Goal: Task Accomplishment & Management: Use online tool/utility

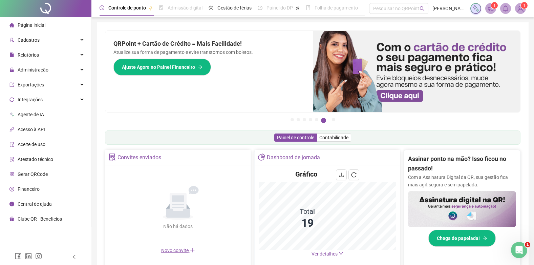
click at [26, 20] on div "Página inicial" at bounding box center [27, 25] width 36 height 14
click at [40, 39] on div "Cadastros" at bounding box center [45, 40] width 88 height 14
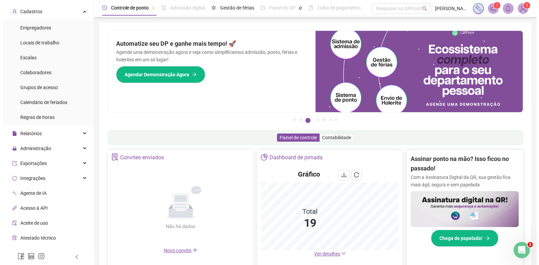
scroll to position [68, 0]
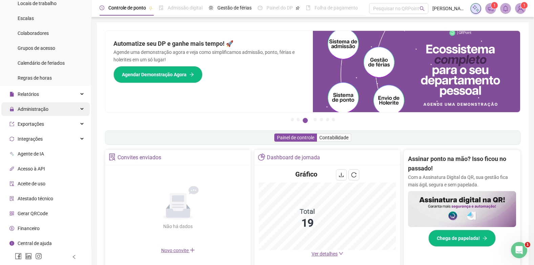
click at [37, 105] on span "Administração" at bounding box center [28, 109] width 39 height 14
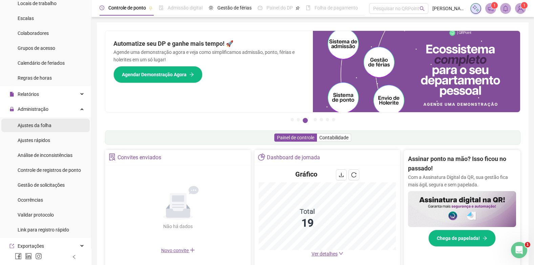
click at [37, 124] on span "Ajustes da folha" at bounding box center [35, 124] width 34 height 5
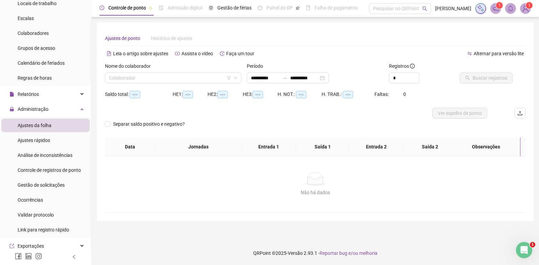
type input "**********"
click at [172, 76] on input "search" at bounding box center [170, 78] width 122 height 10
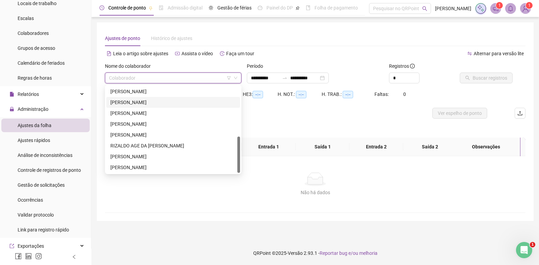
scroll to position [51, 0]
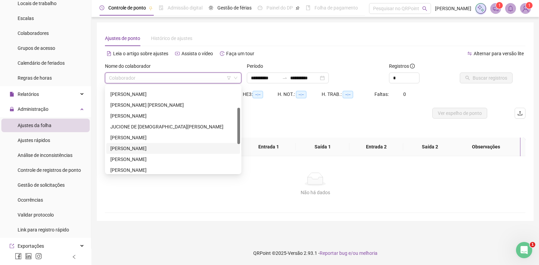
click at [135, 149] on div "[PERSON_NAME]" at bounding box center [173, 147] width 126 height 7
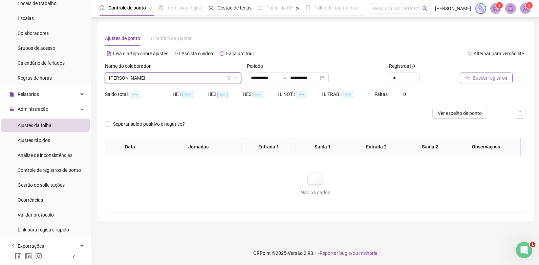
click at [484, 74] on button "Buscar registros" at bounding box center [486, 77] width 53 height 11
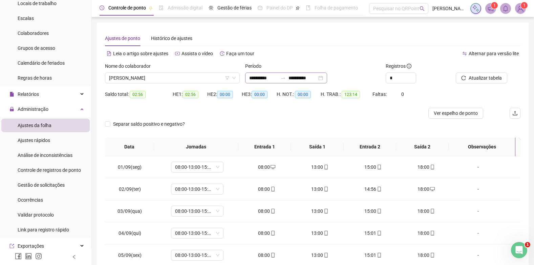
click at [309, 73] on div "**********" at bounding box center [286, 77] width 82 height 11
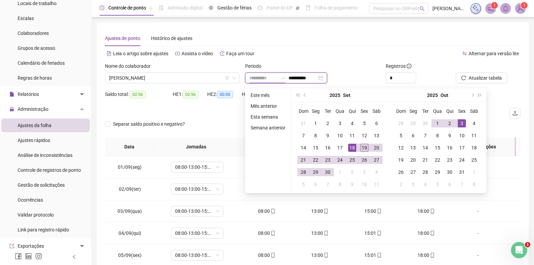
type input "**********"
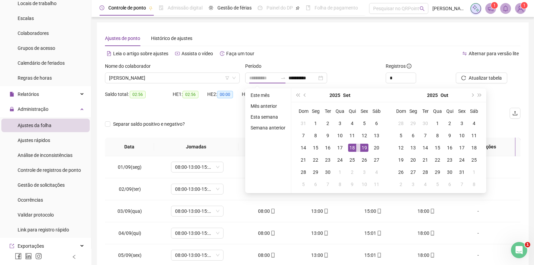
click at [363, 148] on div "19" at bounding box center [364, 147] width 8 height 8
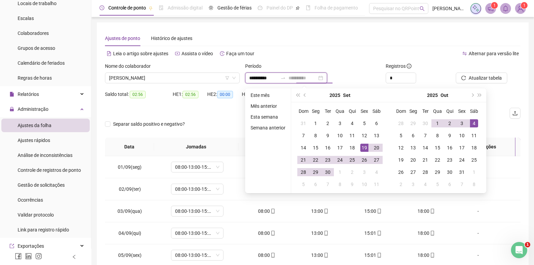
type input "**********"
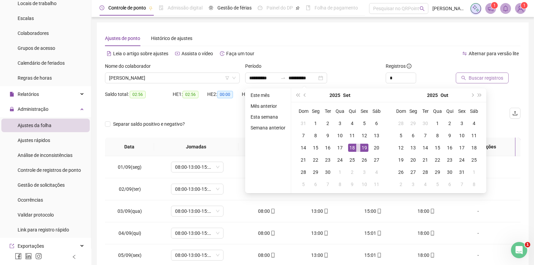
type input "**********"
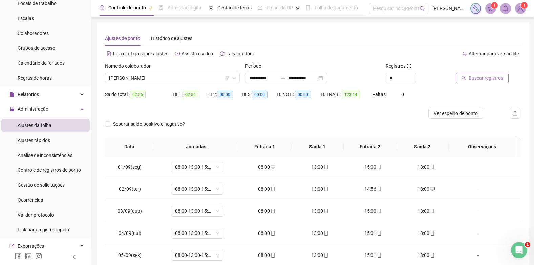
click at [489, 76] on span "Buscar registros" at bounding box center [485, 77] width 35 height 7
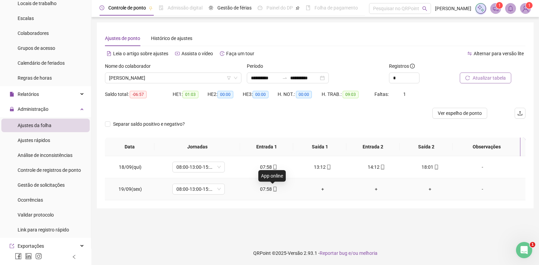
click at [272, 190] on icon "mobile" at bounding box center [274, 188] width 5 height 5
type input "**********"
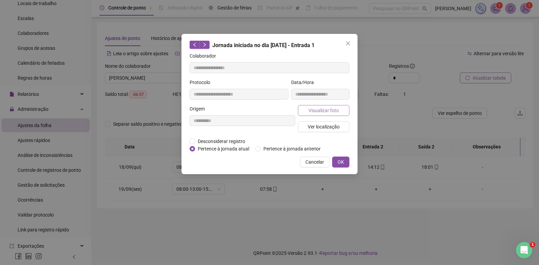
click at [323, 109] on span "Visualizar foto" at bounding box center [323, 110] width 30 height 7
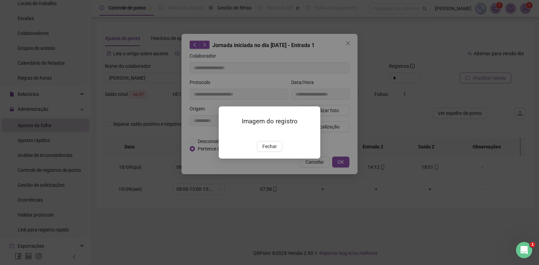
click at [227, 133] on img at bounding box center [227, 133] width 0 height 0
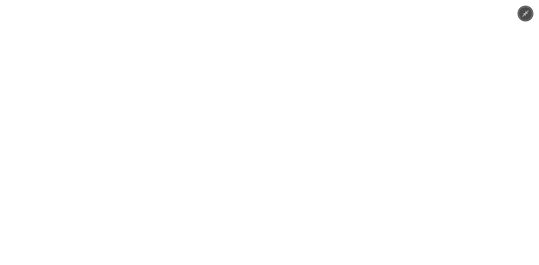
click at [261, 119] on img at bounding box center [269, 132] width 199 height 265
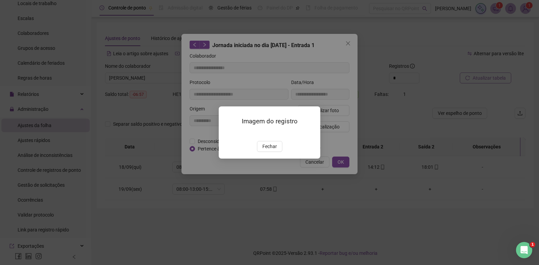
click at [227, 133] on img at bounding box center [227, 133] width 0 height 0
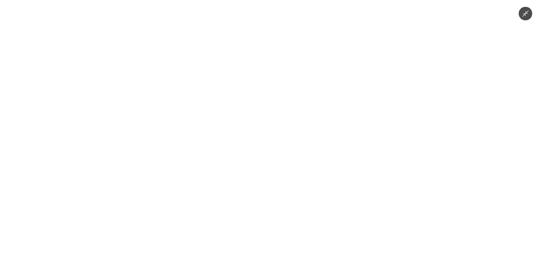
click at [263, 128] on img at bounding box center [269, 132] width 199 height 265
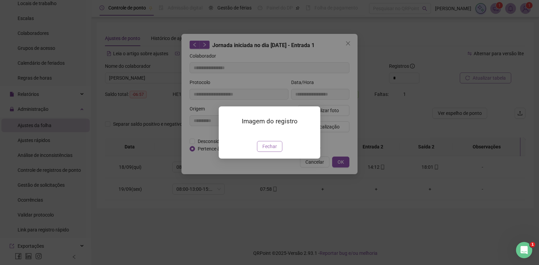
click at [266, 150] on span "Fechar" at bounding box center [269, 145] width 15 height 7
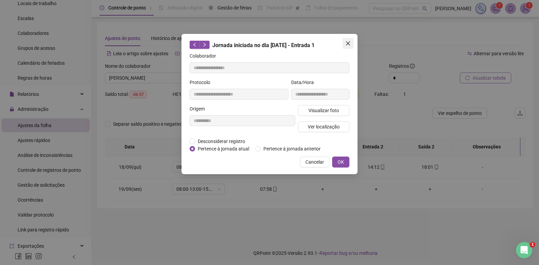
click at [348, 40] on button "Close" at bounding box center [347, 43] width 11 height 11
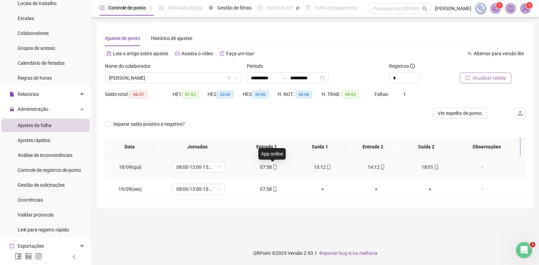
click at [272, 165] on icon "mobile" at bounding box center [274, 166] width 5 height 5
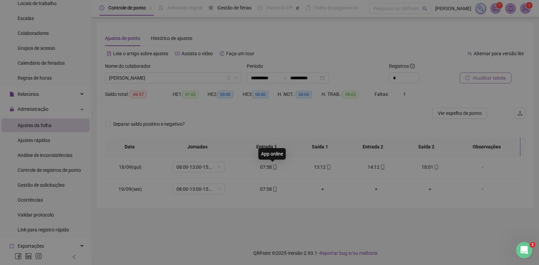
type input "**********"
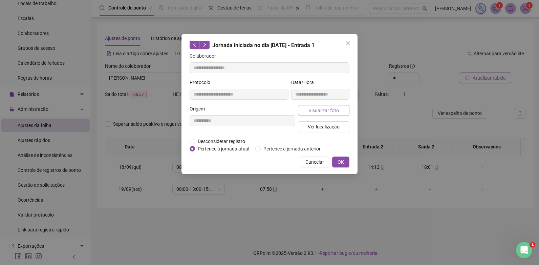
click at [332, 111] on span "Visualizar foto" at bounding box center [323, 110] width 30 height 7
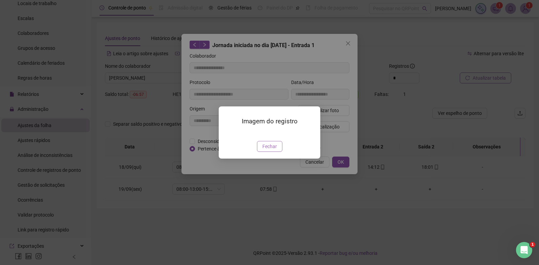
click at [275, 150] on span "Fechar" at bounding box center [269, 145] width 15 height 7
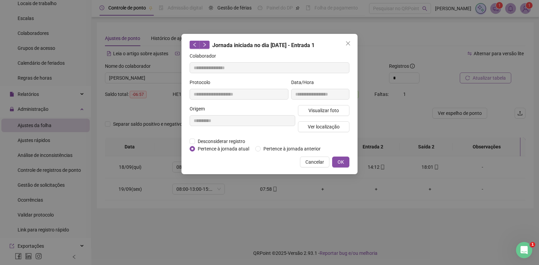
click at [345, 41] on icon "close" at bounding box center [347, 43] width 5 height 5
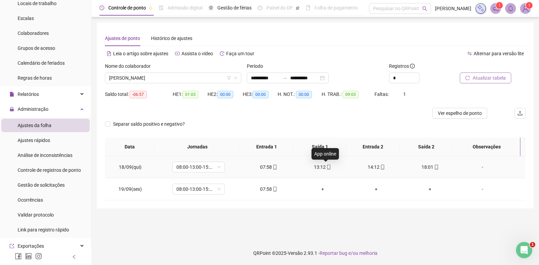
click at [326, 167] on icon "mobile" at bounding box center [328, 166] width 5 height 5
type input "**********"
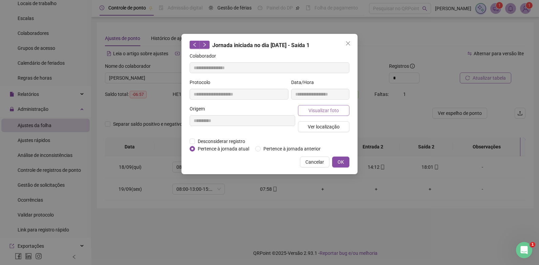
click at [337, 105] on button "Visualizar foto" at bounding box center [323, 110] width 51 height 11
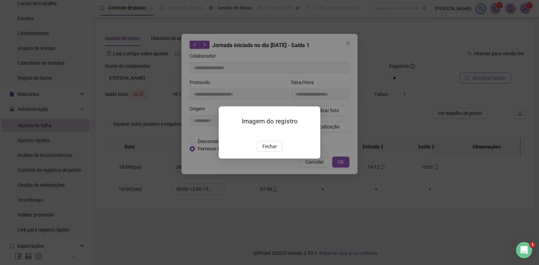
click at [227, 133] on img at bounding box center [227, 133] width 0 height 0
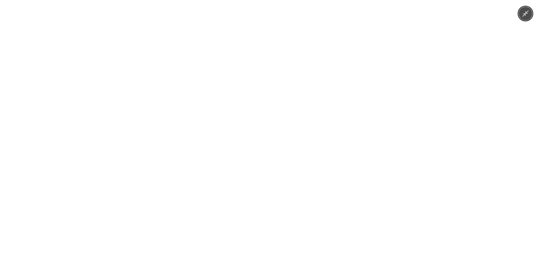
click at [252, 117] on img at bounding box center [269, 132] width 199 height 265
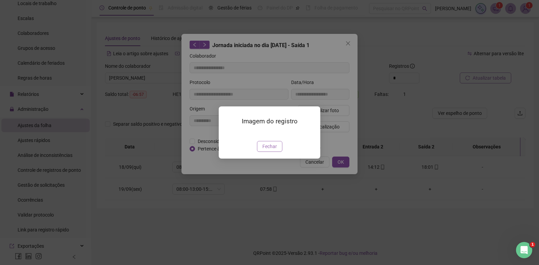
click at [270, 150] on span "Fechar" at bounding box center [269, 145] width 15 height 7
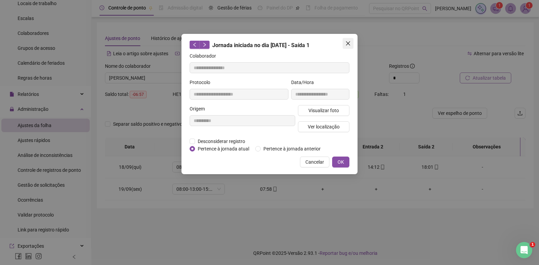
click at [347, 39] on button "Close" at bounding box center [347, 43] width 11 height 11
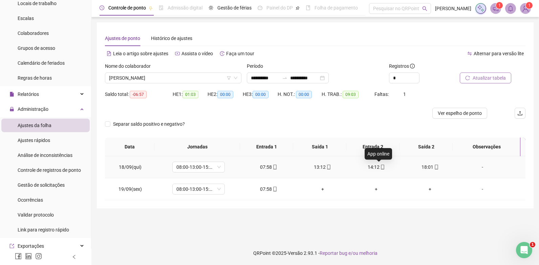
click at [380, 167] on icon "mobile" at bounding box center [382, 166] width 5 height 5
type input "**********"
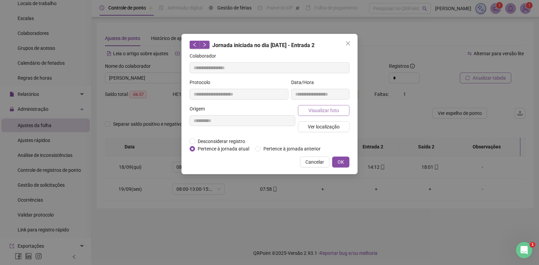
click at [310, 108] on span "Visualizar foto" at bounding box center [323, 110] width 30 height 7
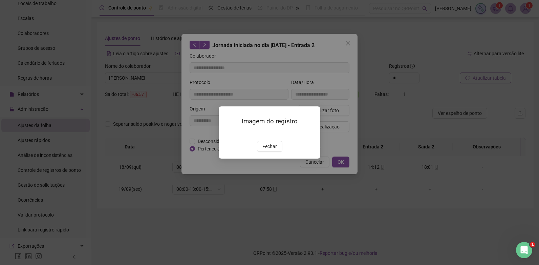
click at [227, 133] on img at bounding box center [227, 133] width 0 height 0
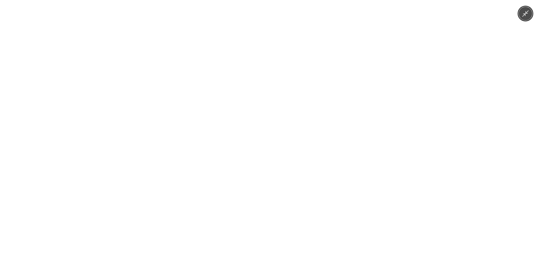
click at [263, 143] on img at bounding box center [269, 132] width 199 height 265
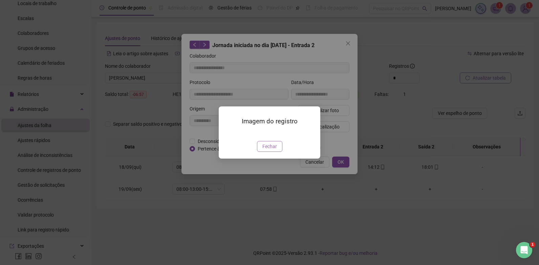
click at [271, 150] on span "Fechar" at bounding box center [269, 145] width 15 height 7
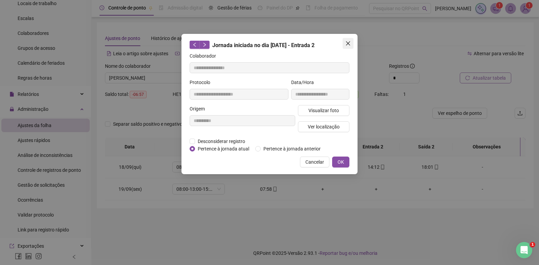
click at [348, 42] on icon "close" at bounding box center [347, 43] width 5 height 5
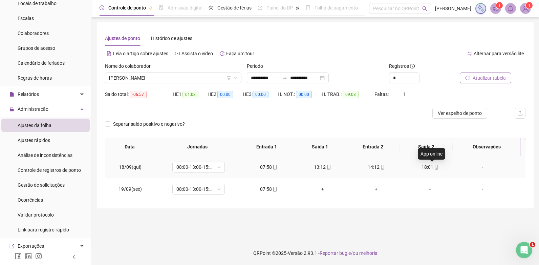
click at [434, 167] on icon "mobile" at bounding box center [436, 166] width 5 height 5
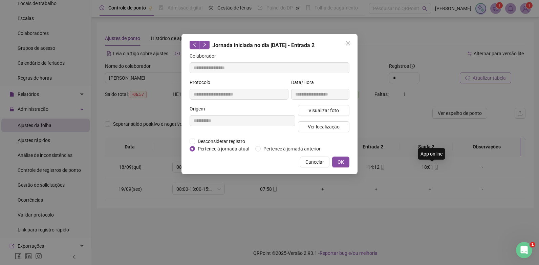
type input "**********"
click at [314, 113] on span "Visualizar foto" at bounding box center [323, 110] width 30 height 7
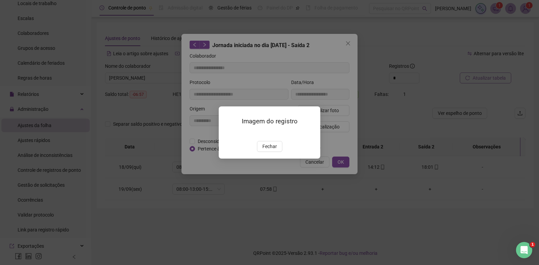
click at [227, 133] on img at bounding box center [227, 133] width 0 height 0
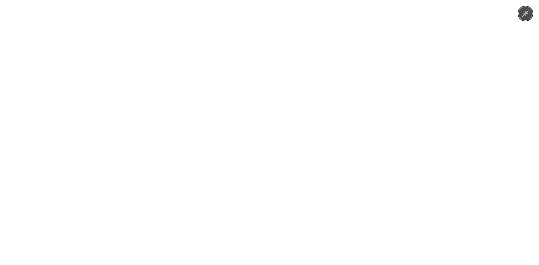
click at [265, 116] on img at bounding box center [269, 132] width 199 height 265
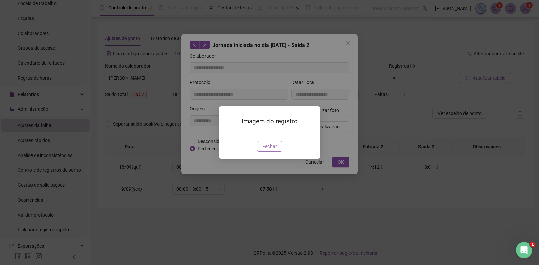
click at [271, 150] on span "Fechar" at bounding box center [269, 145] width 15 height 7
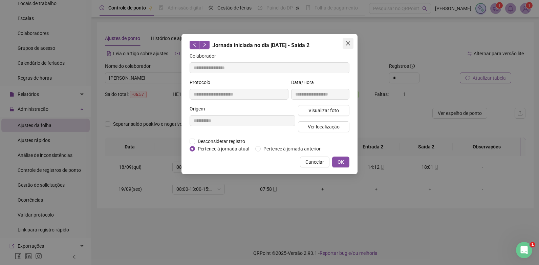
click at [348, 38] on button "Close" at bounding box center [347, 43] width 11 height 11
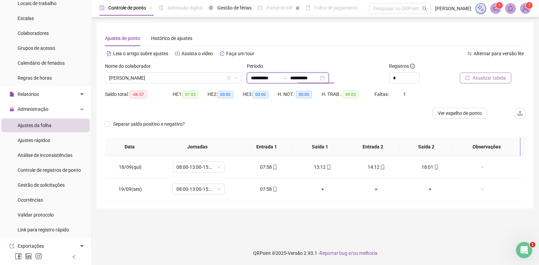
click at [262, 77] on input "**********" at bounding box center [265, 77] width 28 height 7
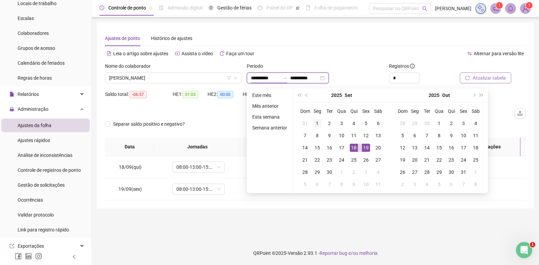
type input "**********"
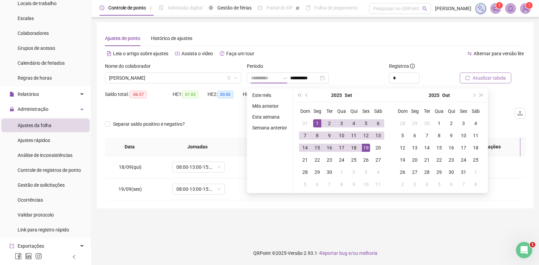
click at [315, 122] on div "1" at bounding box center [317, 123] width 8 height 8
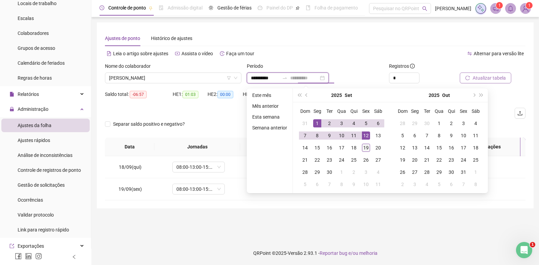
type input "**********"
click at [366, 148] on div "19" at bounding box center [366, 147] width 8 height 8
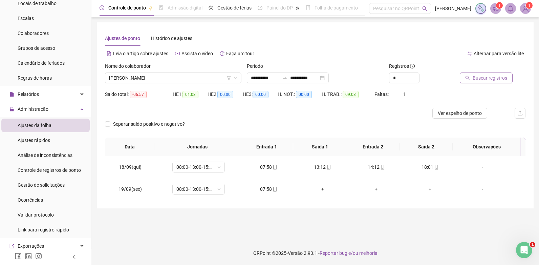
click at [503, 73] on button "Buscar registros" at bounding box center [486, 77] width 53 height 11
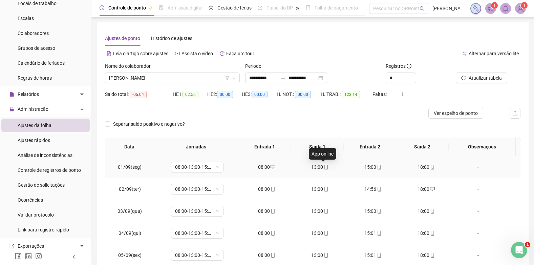
click at [325, 165] on icon "mobile" at bounding box center [325, 166] width 5 height 5
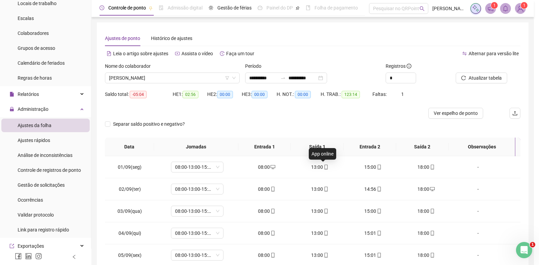
type input "**********"
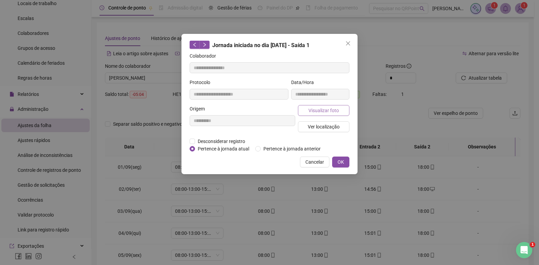
click at [326, 107] on span "Visualizar foto" at bounding box center [323, 110] width 30 height 7
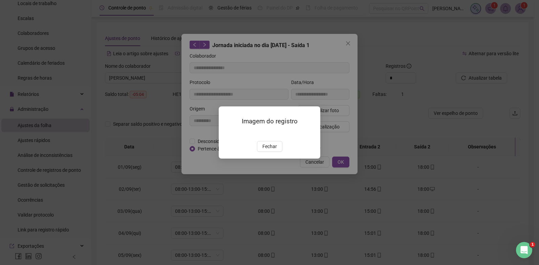
click at [227, 133] on img at bounding box center [227, 133] width 0 height 0
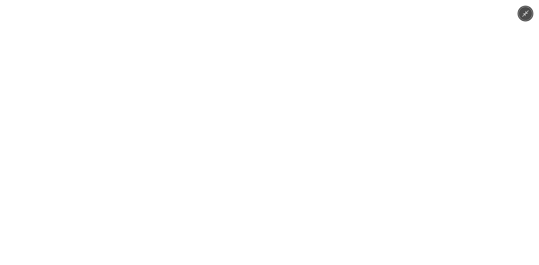
click at [263, 134] on img at bounding box center [269, 132] width 199 height 265
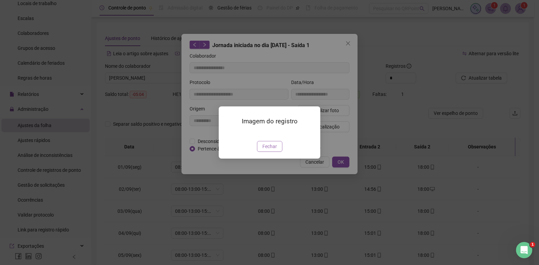
click at [273, 150] on span "Fechar" at bounding box center [269, 145] width 15 height 7
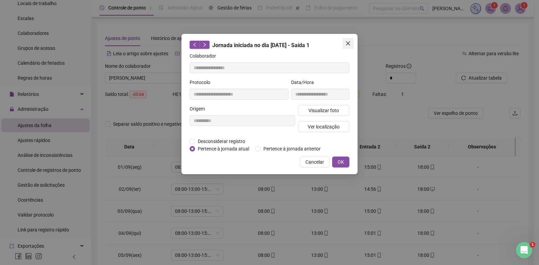
click at [346, 46] on icon "close" at bounding box center [347, 43] width 5 height 5
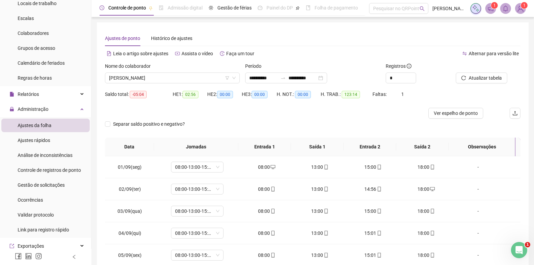
click at [427, 162] on td "18:00" at bounding box center [425, 167] width 53 height 22
click at [431, 167] on icon "mobile" at bounding box center [432, 166] width 3 height 5
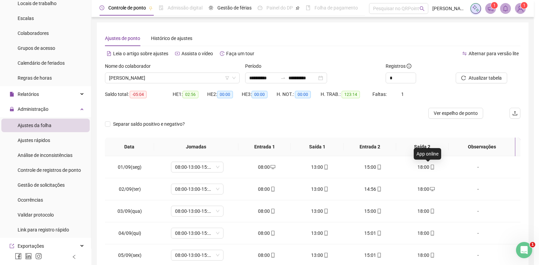
type input "**********"
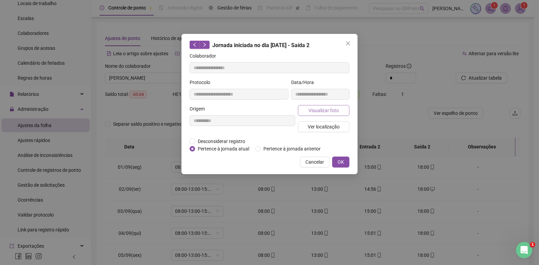
click at [322, 112] on span "Visualizar foto" at bounding box center [323, 110] width 30 height 7
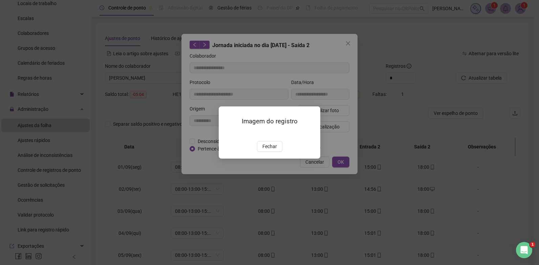
click at [227, 133] on img at bounding box center [227, 133] width 0 height 0
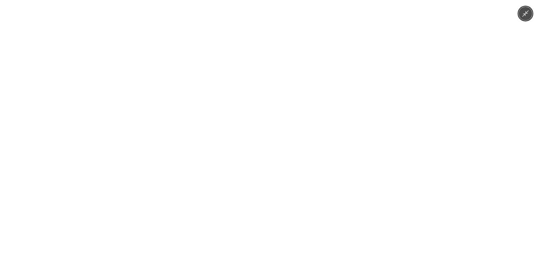
click at [303, 74] on img at bounding box center [269, 132] width 199 height 265
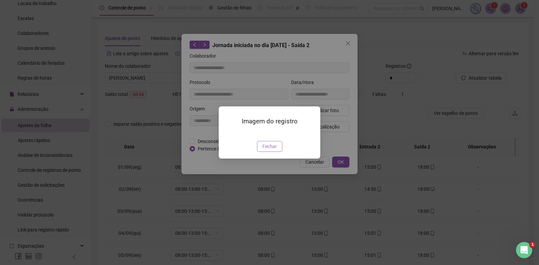
click at [263, 150] on span "Fechar" at bounding box center [269, 145] width 15 height 7
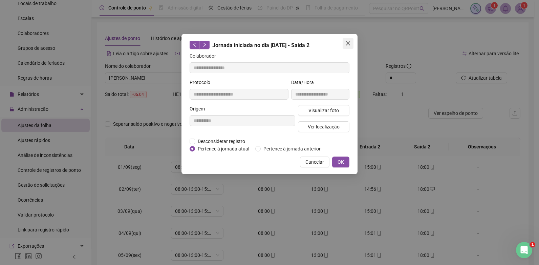
click at [350, 42] on icon "close" at bounding box center [348, 43] width 4 height 4
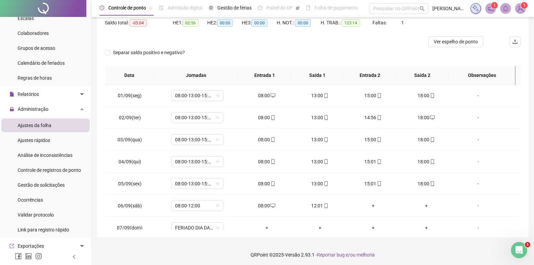
scroll to position [73, 0]
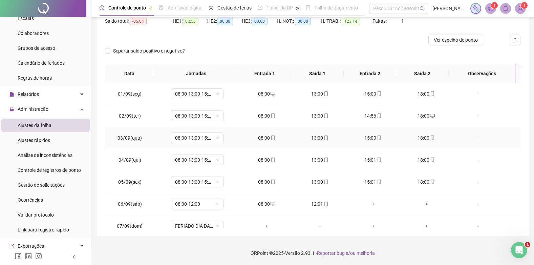
click at [377, 138] on icon "mobile" at bounding box center [379, 137] width 5 height 5
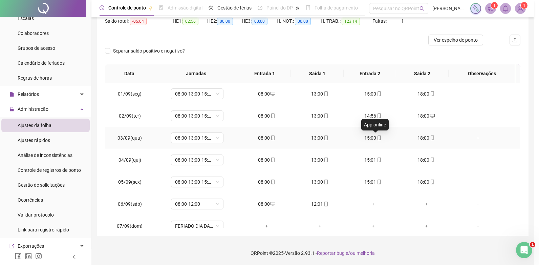
type input "**********"
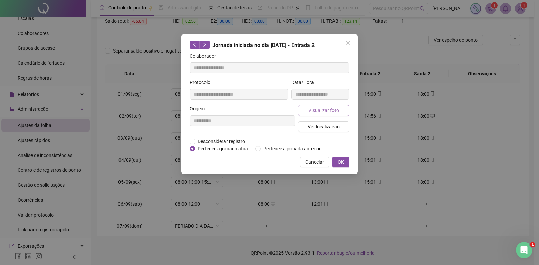
click at [337, 111] on span "Visualizar foto" at bounding box center [323, 110] width 30 height 7
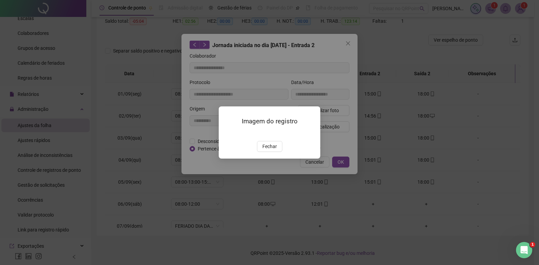
click at [227, 133] on img at bounding box center [227, 133] width 0 height 0
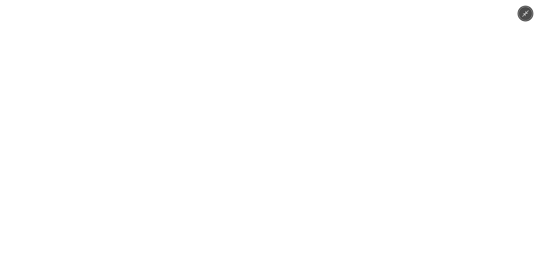
click at [275, 118] on img at bounding box center [269, 132] width 199 height 265
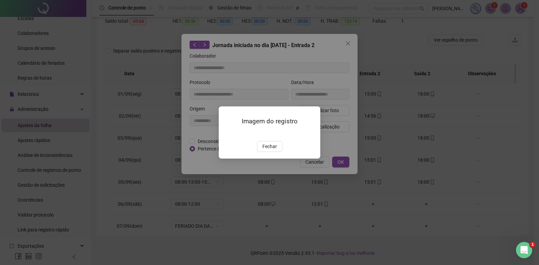
click at [227, 133] on img at bounding box center [227, 133] width 0 height 0
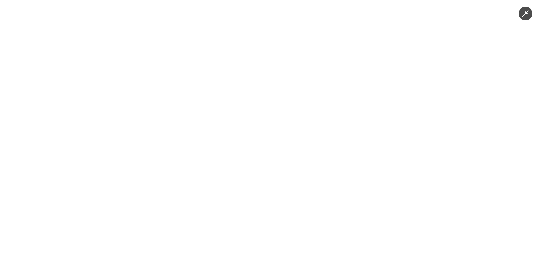
click at [275, 117] on img at bounding box center [269, 132] width 199 height 265
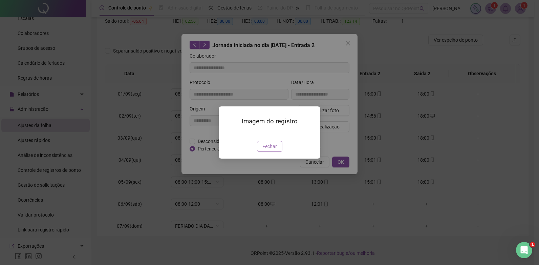
click at [271, 150] on span "Fechar" at bounding box center [269, 145] width 15 height 7
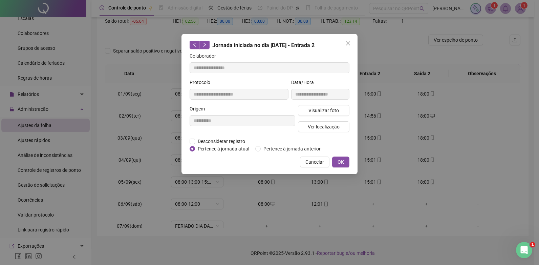
click at [353, 44] on div "**********" at bounding box center [269, 104] width 176 height 140
click at [348, 44] on icon "close" at bounding box center [347, 43] width 5 height 5
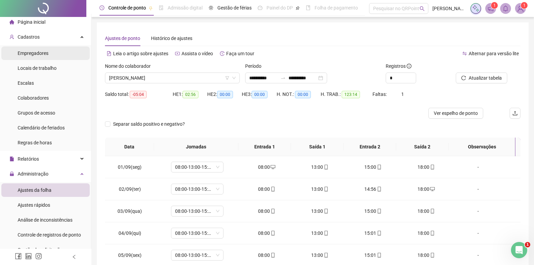
scroll to position [0, 0]
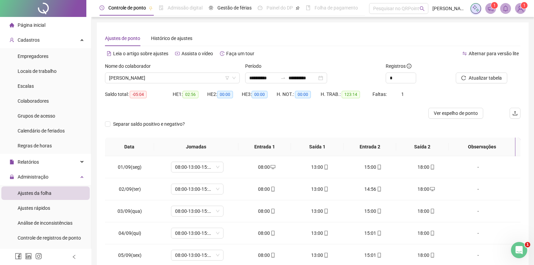
drag, startPoint x: 31, startPoint y: 20, endPoint x: 35, endPoint y: 31, distance: 12.4
click at [31, 20] on div "Página inicial" at bounding box center [27, 25] width 36 height 14
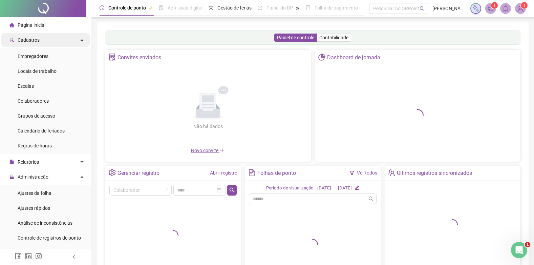
click at [36, 41] on span "Cadastros" at bounding box center [29, 39] width 22 height 5
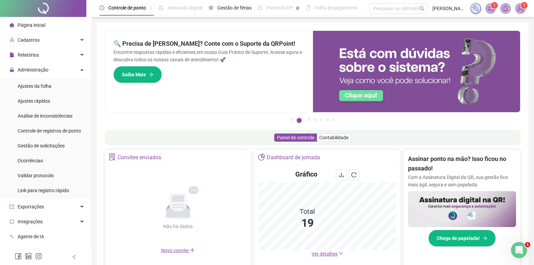
click at [23, 26] on span "Página inicial" at bounding box center [32, 24] width 28 height 5
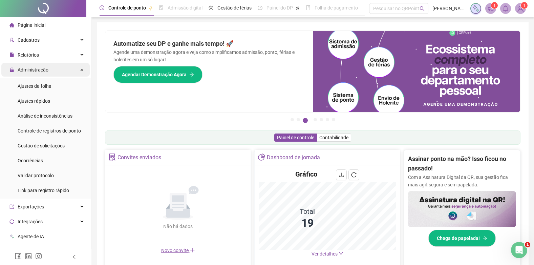
click at [33, 68] on span "Administração" at bounding box center [33, 69] width 31 height 5
